Goal: Task Accomplishment & Management: Complete application form

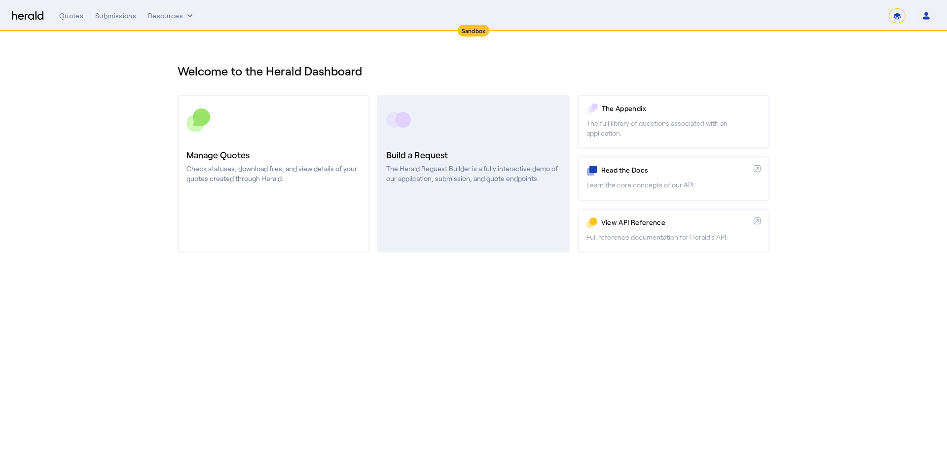
click at [450, 154] on h3 "Build a Request" at bounding box center [473, 155] width 174 height 14
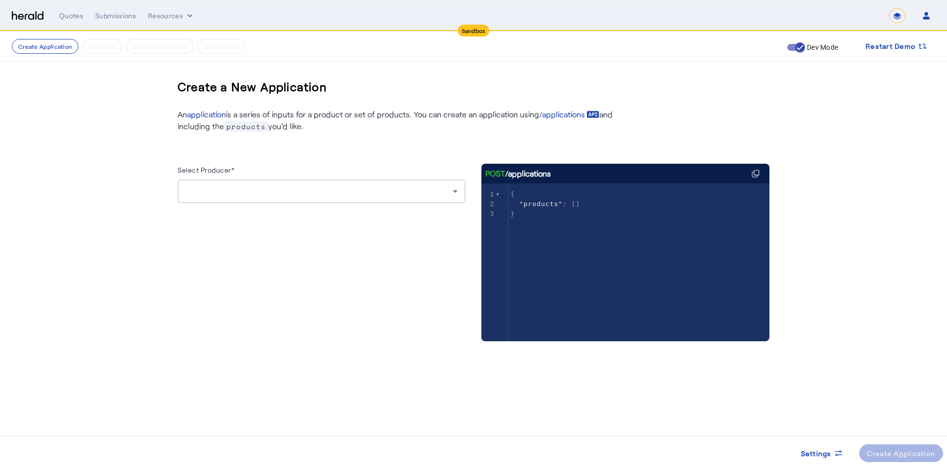
click at [229, 197] on div at bounding box center [319, 192] width 267 height 12
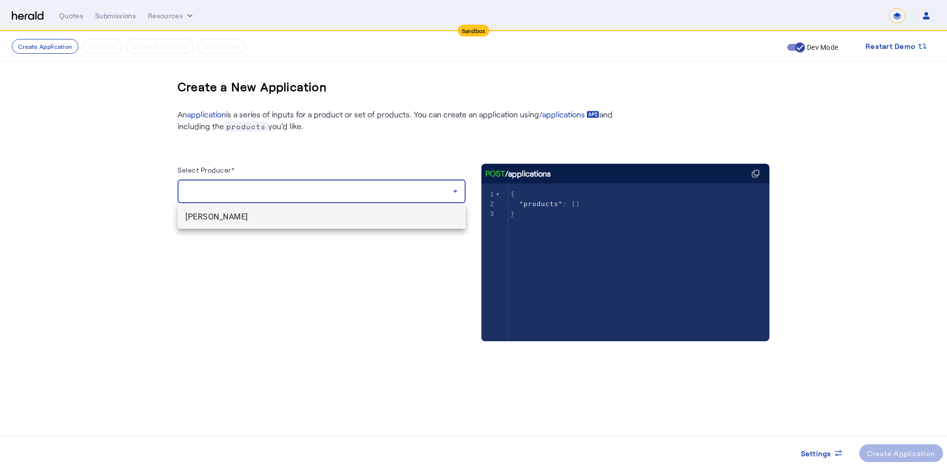
click at [228, 216] on span "[PERSON_NAME]" at bounding box center [322, 217] width 272 height 12
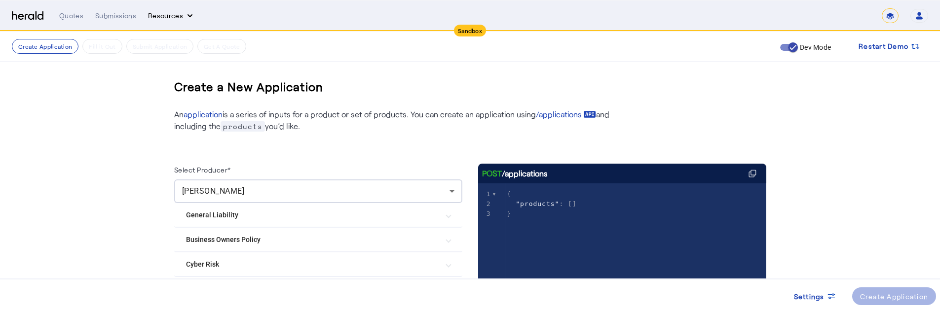
click at [173, 14] on button "Resources" at bounding box center [171, 16] width 47 height 10
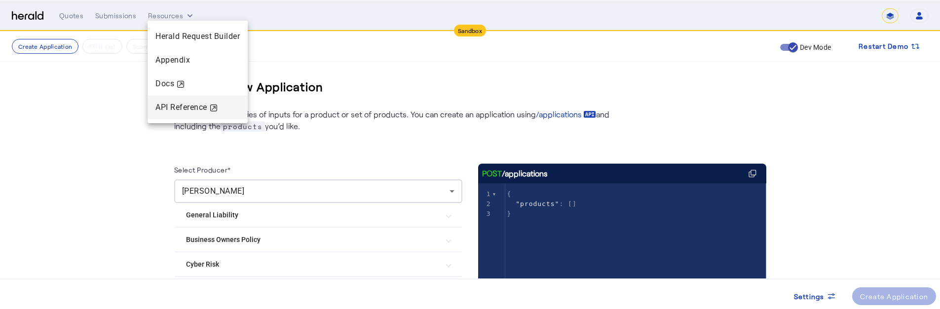
click at [171, 114] on div "API Reference" at bounding box center [198, 108] width 100 height 24
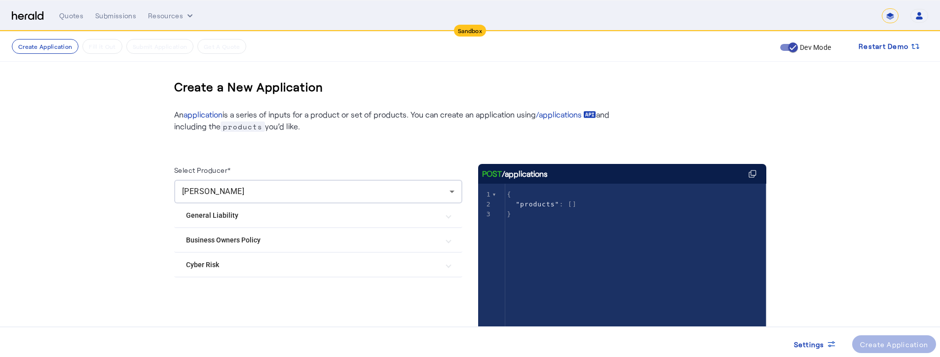
click at [236, 231] on mat-expansion-panel-header "Business Owners Policy" at bounding box center [318, 240] width 288 height 24
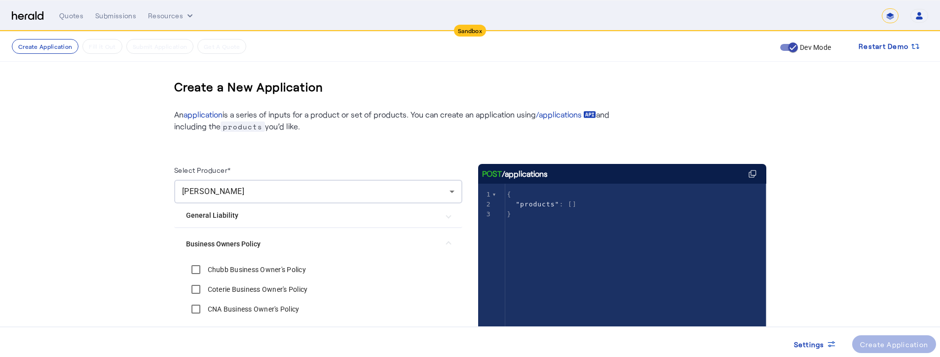
click at [227, 264] on label "Chubb Business Owner's Policy" at bounding box center [256, 269] width 100 height 10
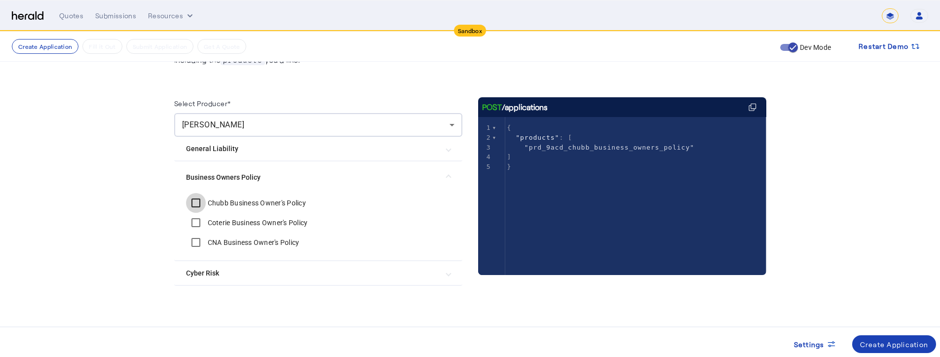
scroll to position [71, 0]
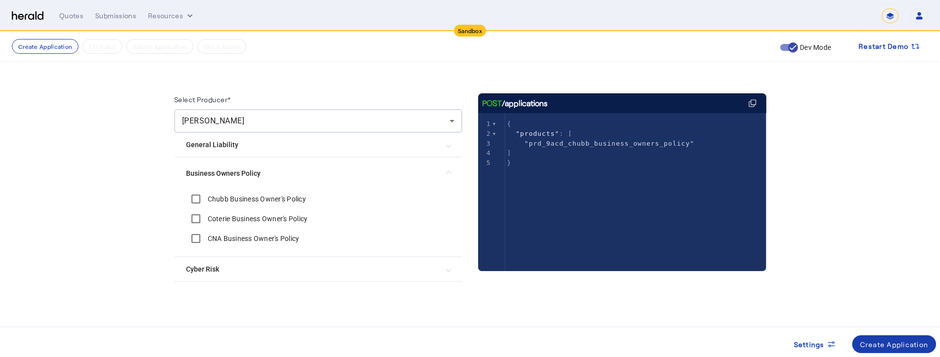
click at [860, 341] on div "Create Application" at bounding box center [894, 344] width 69 height 10
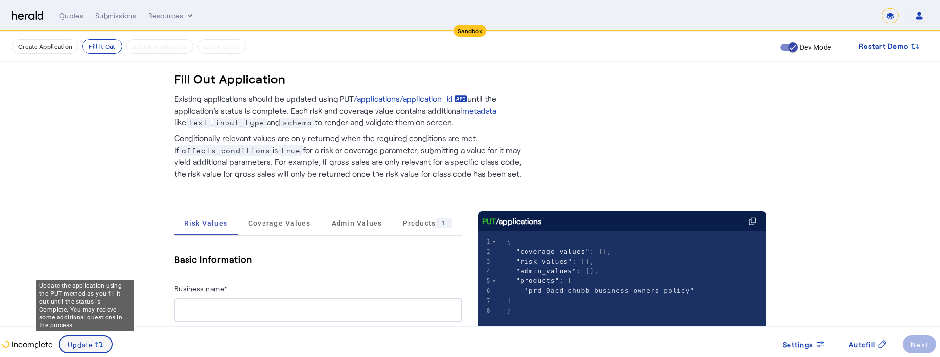
click at [99, 331] on div "Update the application using the PUT method as you fill it out until the status…" at bounding box center [85, 305] width 99 height 51
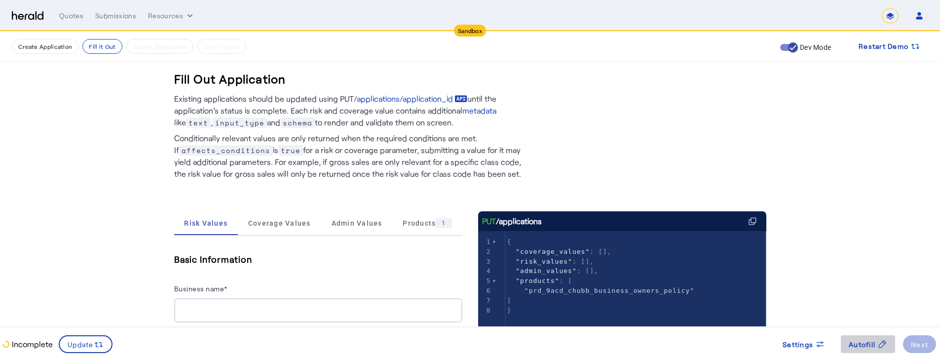
click at [855, 340] on span "Autofill" at bounding box center [862, 344] width 27 height 10
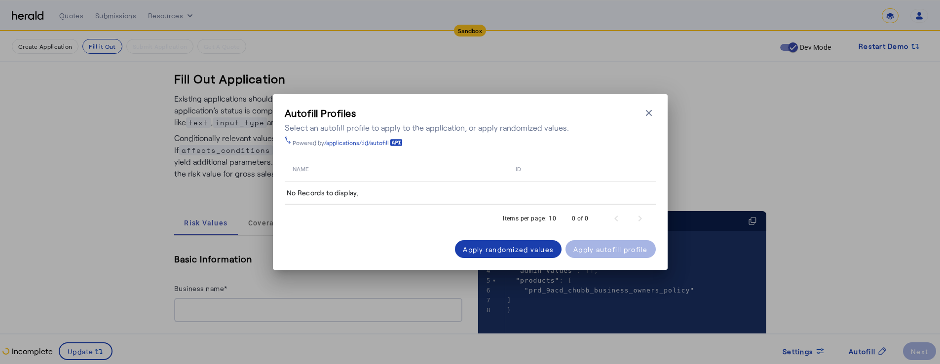
click at [509, 247] on div "Apply randomized values" at bounding box center [508, 249] width 91 height 10
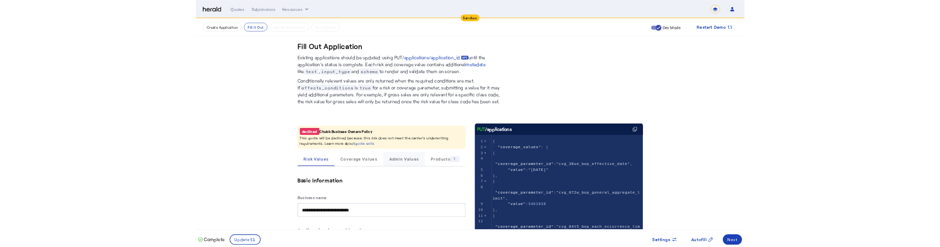
scroll to position [312, 0]
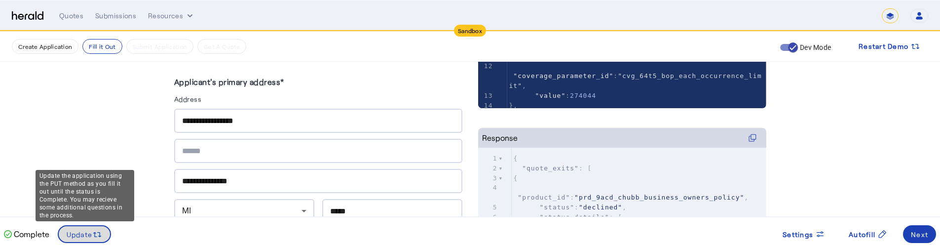
click at [73, 233] on span "Update" at bounding box center [80, 234] width 26 height 10
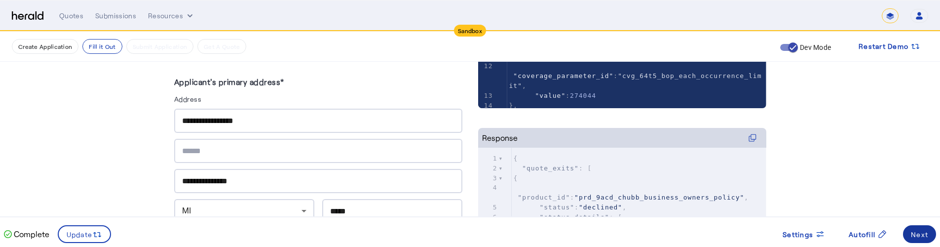
click at [913, 232] on div "Next" at bounding box center [919, 234] width 17 height 10
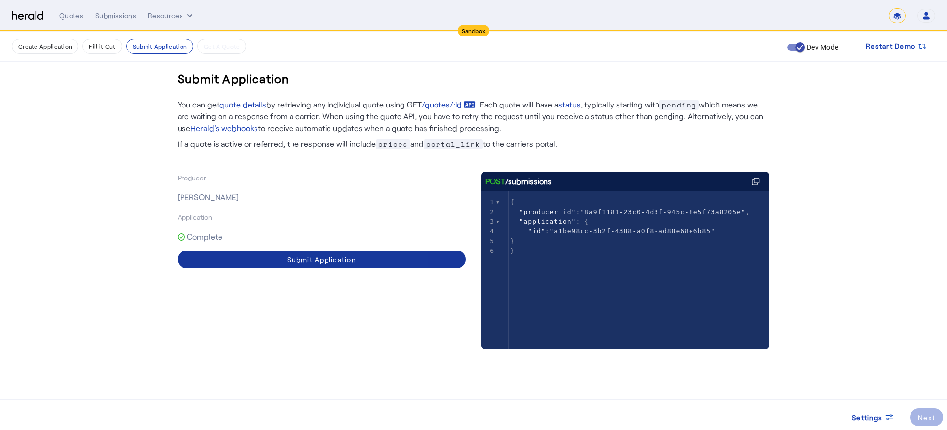
click at [338, 261] on div "Submit Application" at bounding box center [321, 260] width 69 height 10
